Goal: Information Seeking & Learning: Find specific fact

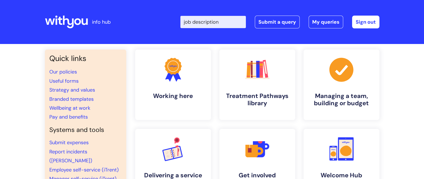
type input "job description"
click button "Search" at bounding box center [0, 0] width 0 height 0
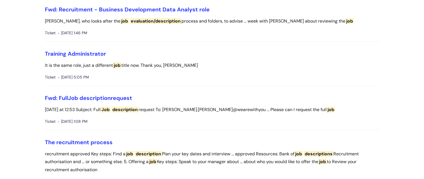
scroll to position [110, 0]
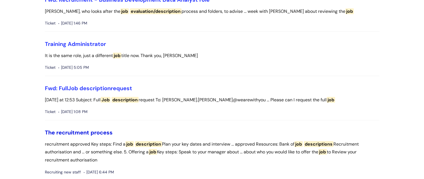
click at [80, 131] on link "The recruitment process" at bounding box center [79, 132] width 68 height 7
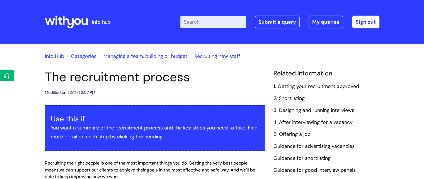
click at [212, 23] on input "Enter your search term here..." at bounding box center [213, 22] width 66 height 12
type input "j"
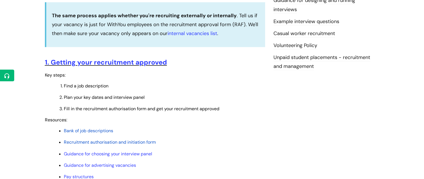
click at [102, 132] on span "Bank of job descriptions" at bounding box center [88, 131] width 49 height 6
